Goal: Task Accomplishment & Management: Manage account settings

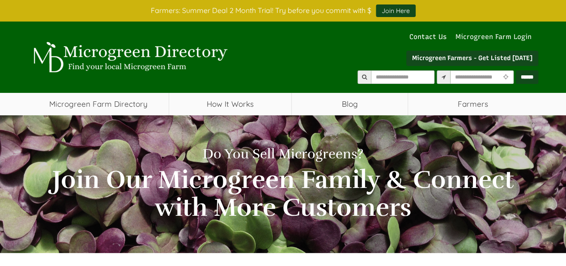
click at [508, 36] on link "Microgreen Farm Login" at bounding box center [496, 36] width 81 height 9
select select "Language Translate Widget"
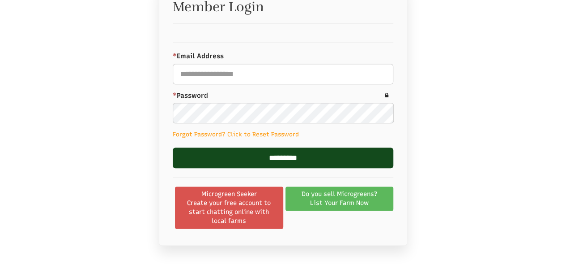
scroll to position [224, 0]
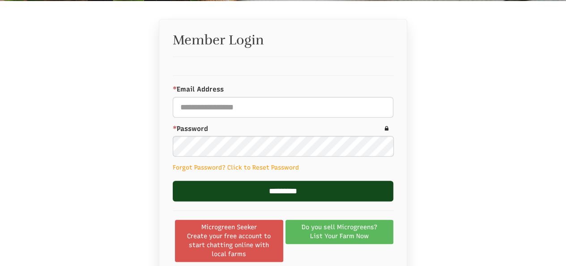
select select "Language Translate Widget"
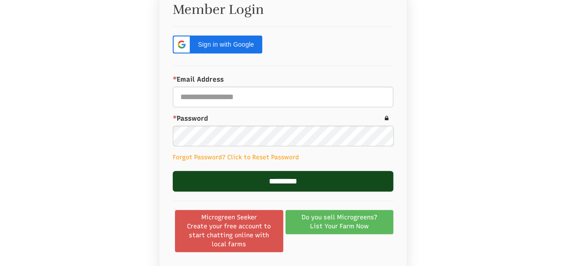
scroll to position [269, 0]
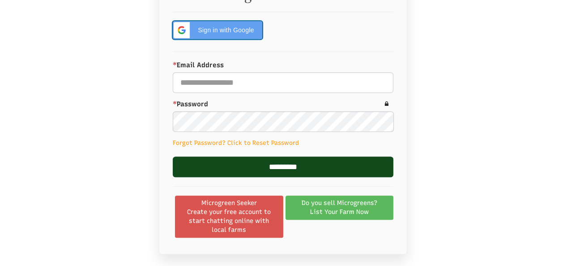
click at [221, 26] on span "Sign in with Google" at bounding box center [226, 30] width 62 height 9
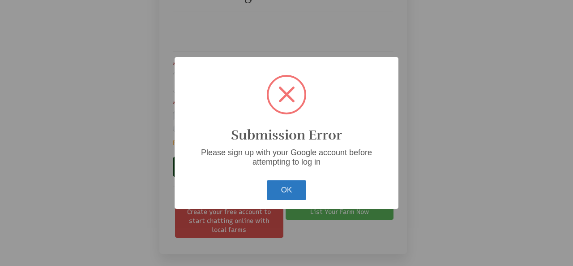
click at [286, 187] on button "OK" at bounding box center [287, 190] width 40 height 20
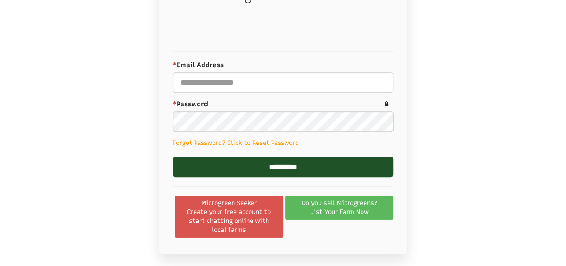
click at [291, 160] on input "*********" at bounding box center [283, 166] width 221 height 21
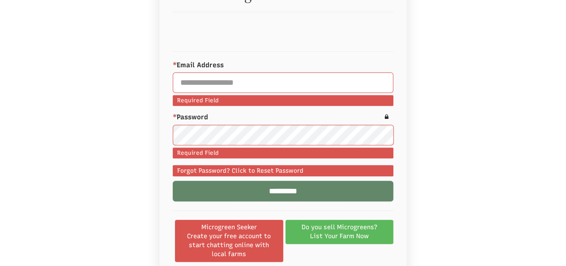
click at [226, 70] on div "* Email Address Required Field Please enter a valid email address" at bounding box center [283, 83] width 221 height 46
click at [241, 86] on input "* Email Address" at bounding box center [283, 82] width 221 height 21
drag, startPoint x: 251, startPoint y: 53, endPoint x: 246, endPoint y: 55, distance: 4.8
click at [246, 55] on form "Member Login * Email Address Required Field Please enter a valid email address …" at bounding box center [283, 126] width 221 height 276
click at [236, 82] on input "* Email Address" at bounding box center [283, 82] width 221 height 21
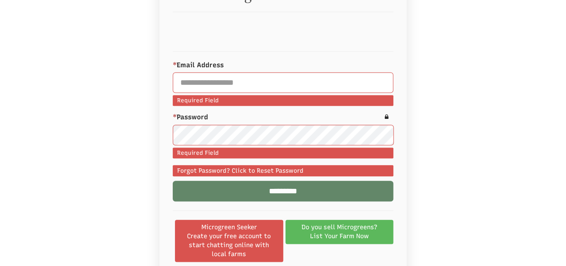
click at [224, 13] on form "Member Login * Email Address Required Field Please enter a valid email address …" at bounding box center [283, 126] width 221 height 276
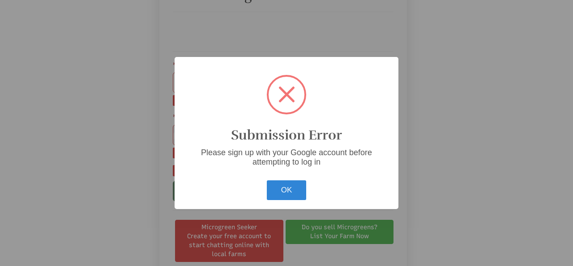
drag, startPoint x: 222, startPoint y: 239, endPoint x: 198, endPoint y: 100, distance: 140.8
click at [198, 100] on div "? ! i Submission Error Please sign up with your Google account before attemptin…" at bounding box center [287, 133] width 224 height 152
click at [279, 183] on button "OK" at bounding box center [287, 190] width 40 height 20
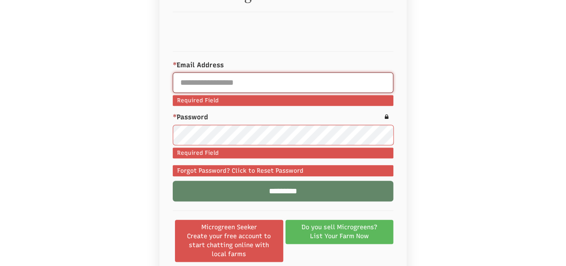
click at [214, 77] on input "* Email Address" at bounding box center [283, 82] width 221 height 21
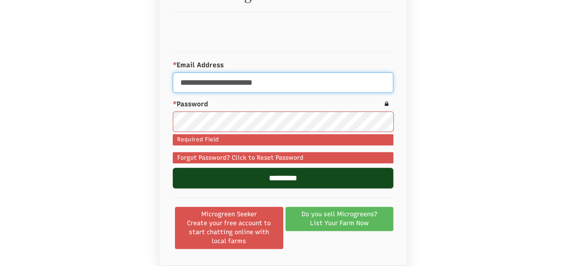
type input "**********"
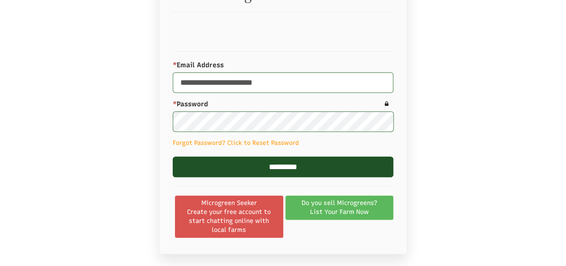
click at [311, 169] on input "*********" at bounding box center [283, 166] width 221 height 21
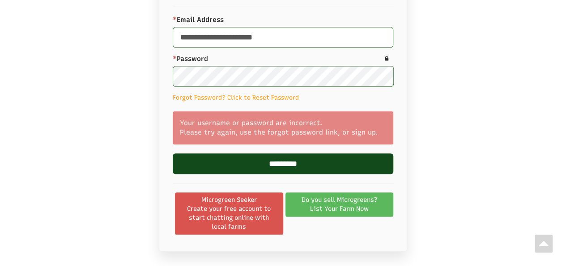
scroll to position [358, 0]
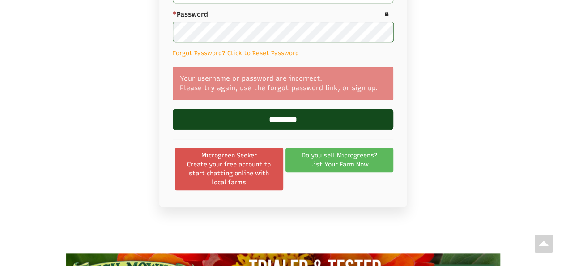
click at [356, 87] on div "Your username or password are incorrect. Please try again, use the forgot passw…" at bounding box center [283, 84] width 221 height 34
click at [363, 88] on div "Your username or password are incorrect. Please try again, use the forgot passw…" at bounding box center [283, 84] width 221 height 34
click at [330, 154] on link "Do you sell Microgreens? List Your Farm Now" at bounding box center [340, 160] width 108 height 24
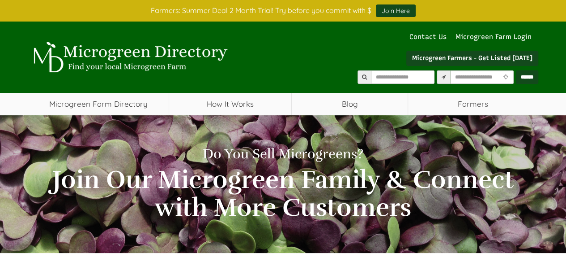
select select "Language Translate Widget"
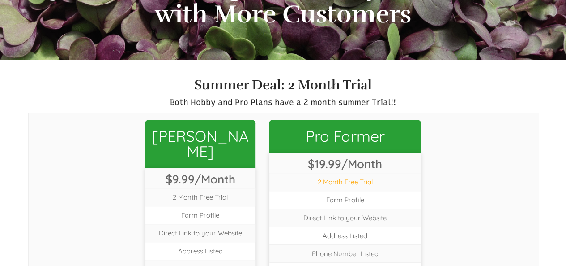
scroll to position [179, 0]
